Goal: Information Seeking & Learning: Learn about a topic

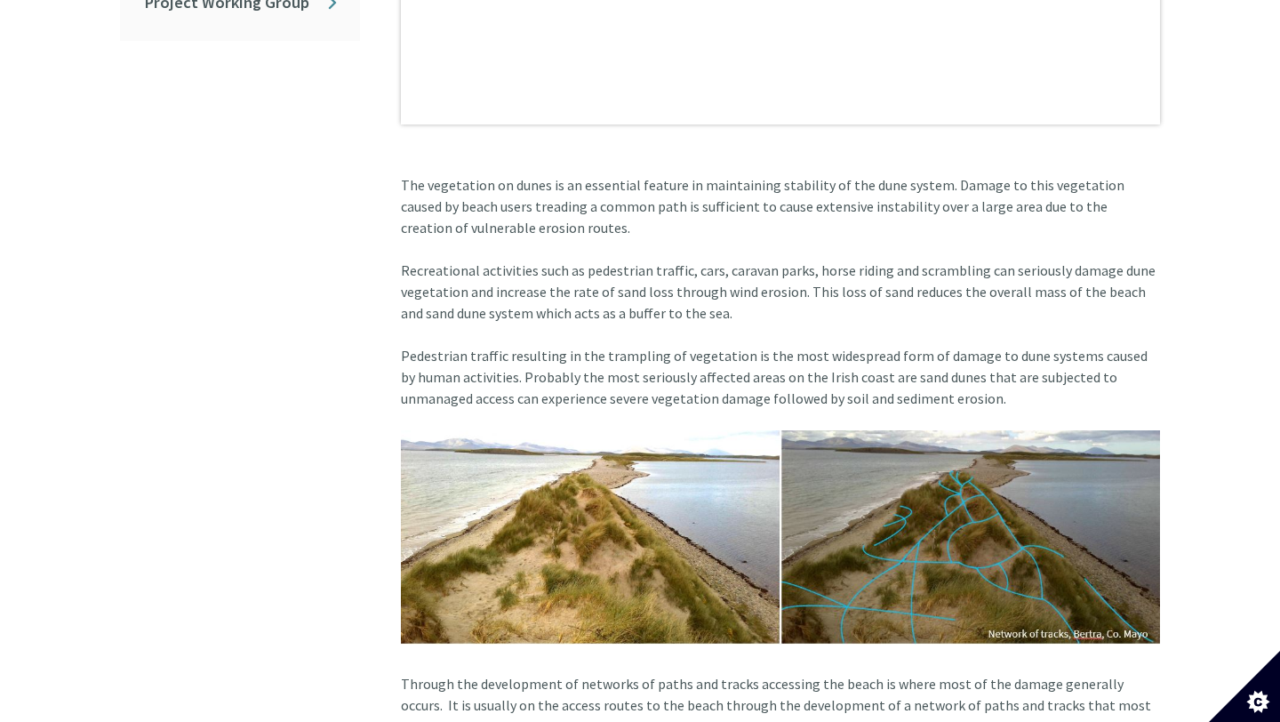
scroll to position [1074, 0]
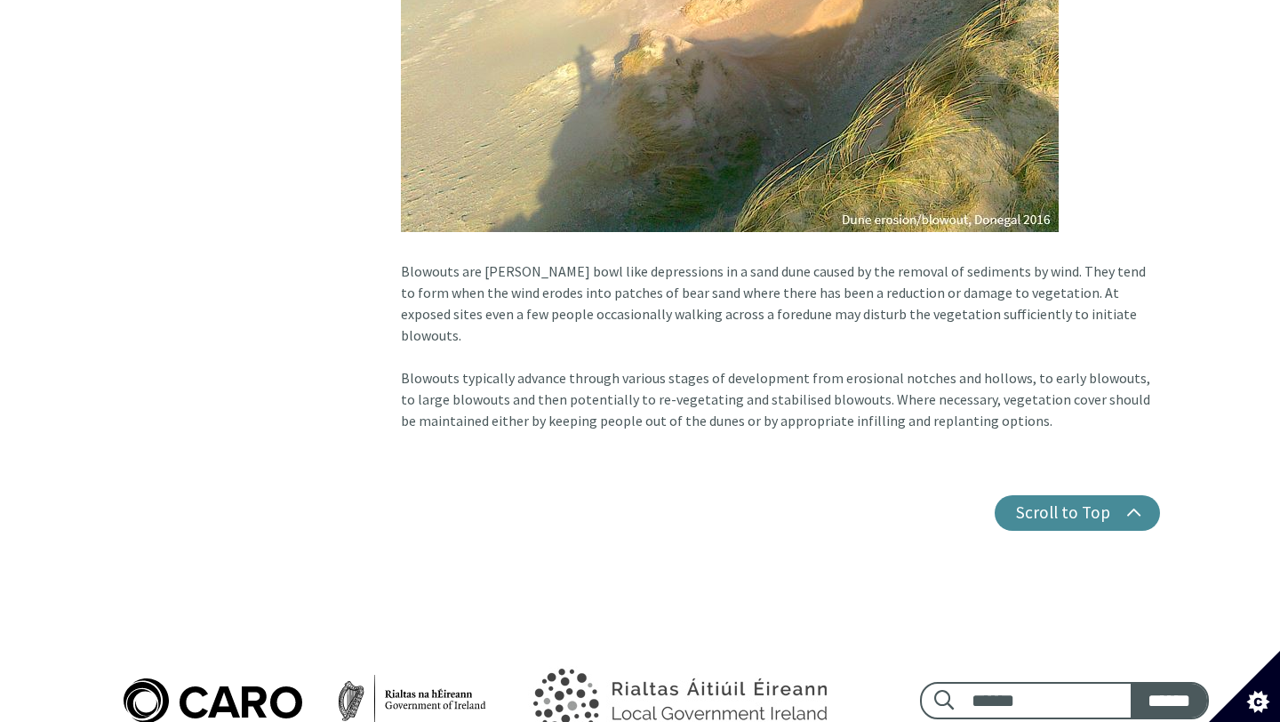
scroll to position [2284, 0]
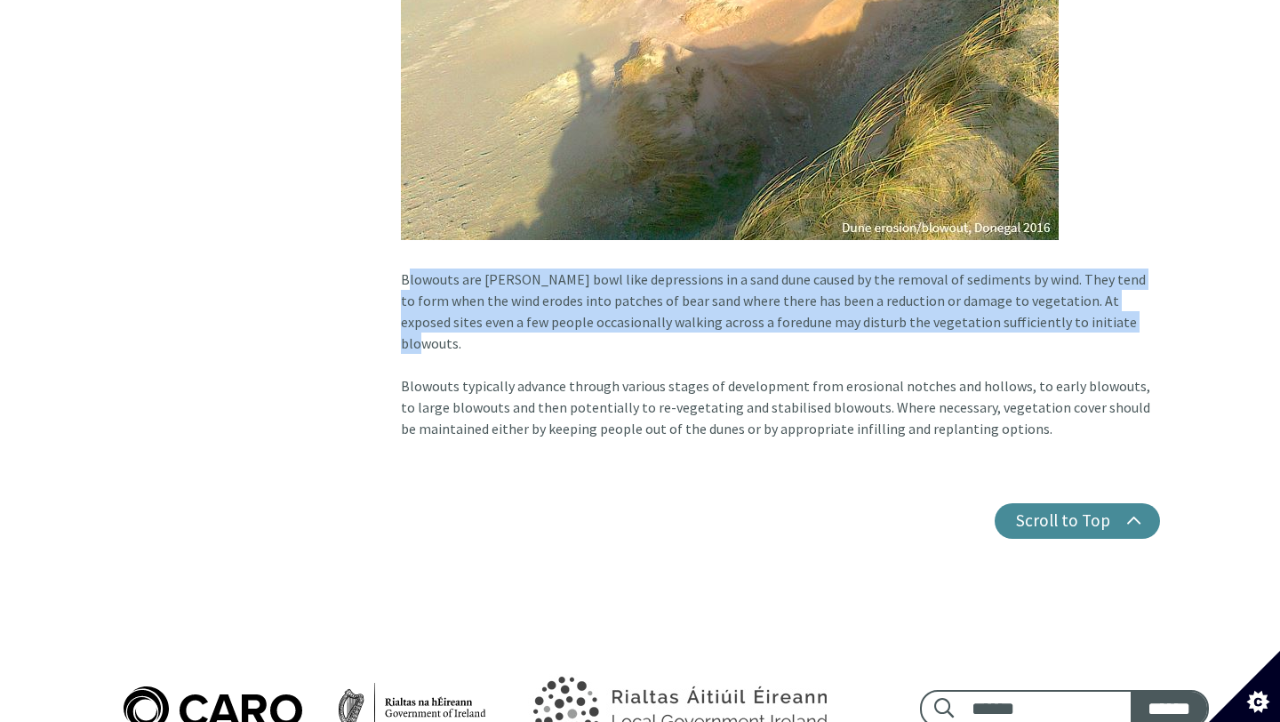
drag, startPoint x: 394, startPoint y: 238, endPoint x: 1059, endPoint y: 284, distance: 667.2
copy article "Blowouts are [PERSON_NAME] bowl like depressions in a sand dune caused by the r…"
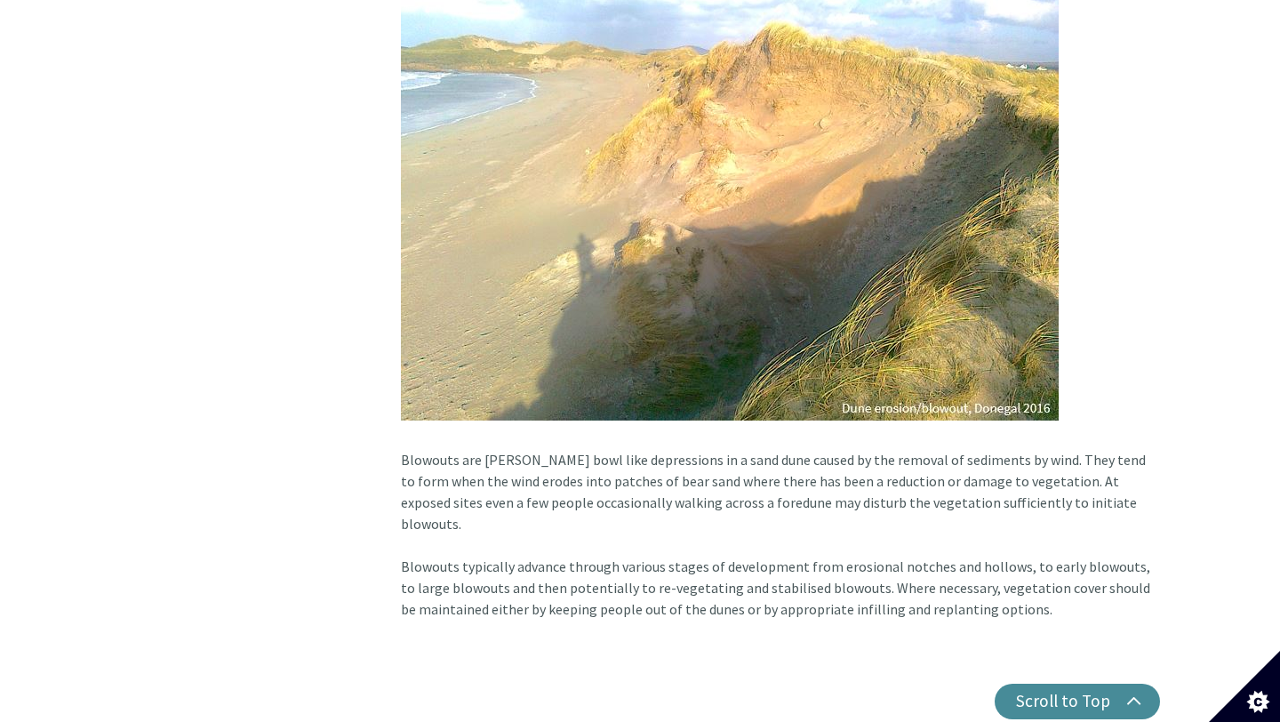
scroll to position [2119, 0]
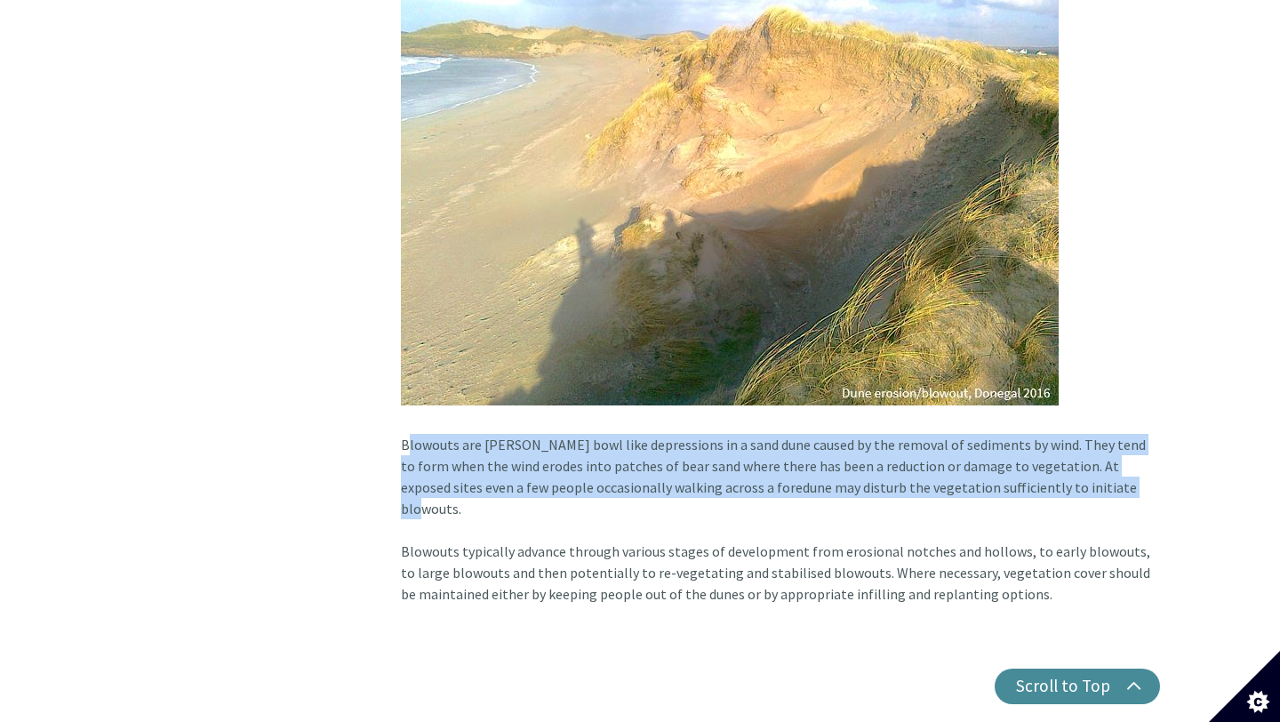
drag, startPoint x: 387, startPoint y: 401, endPoint x: 1081, endPoint y: 444, distance: 694.5
copy article "Blowouts are [PERSON_NAME] bowl like depressions in a sand dune caused by the r…"
